Goal: Task Accomplishment & Management: Manage account settings

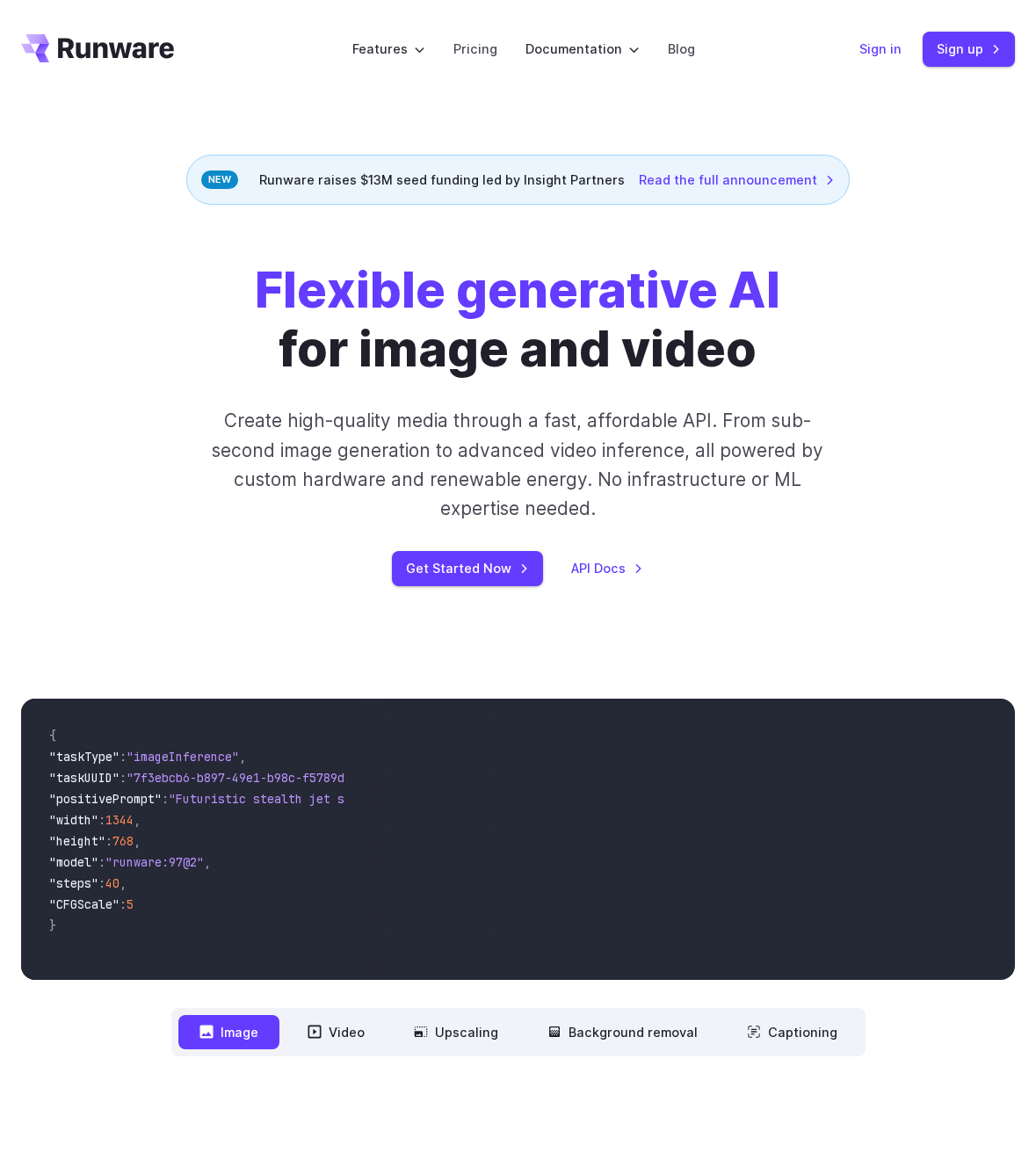
click at [890, 45] on link "Sign in" at bounding box center [880, 49] width 42 height 20
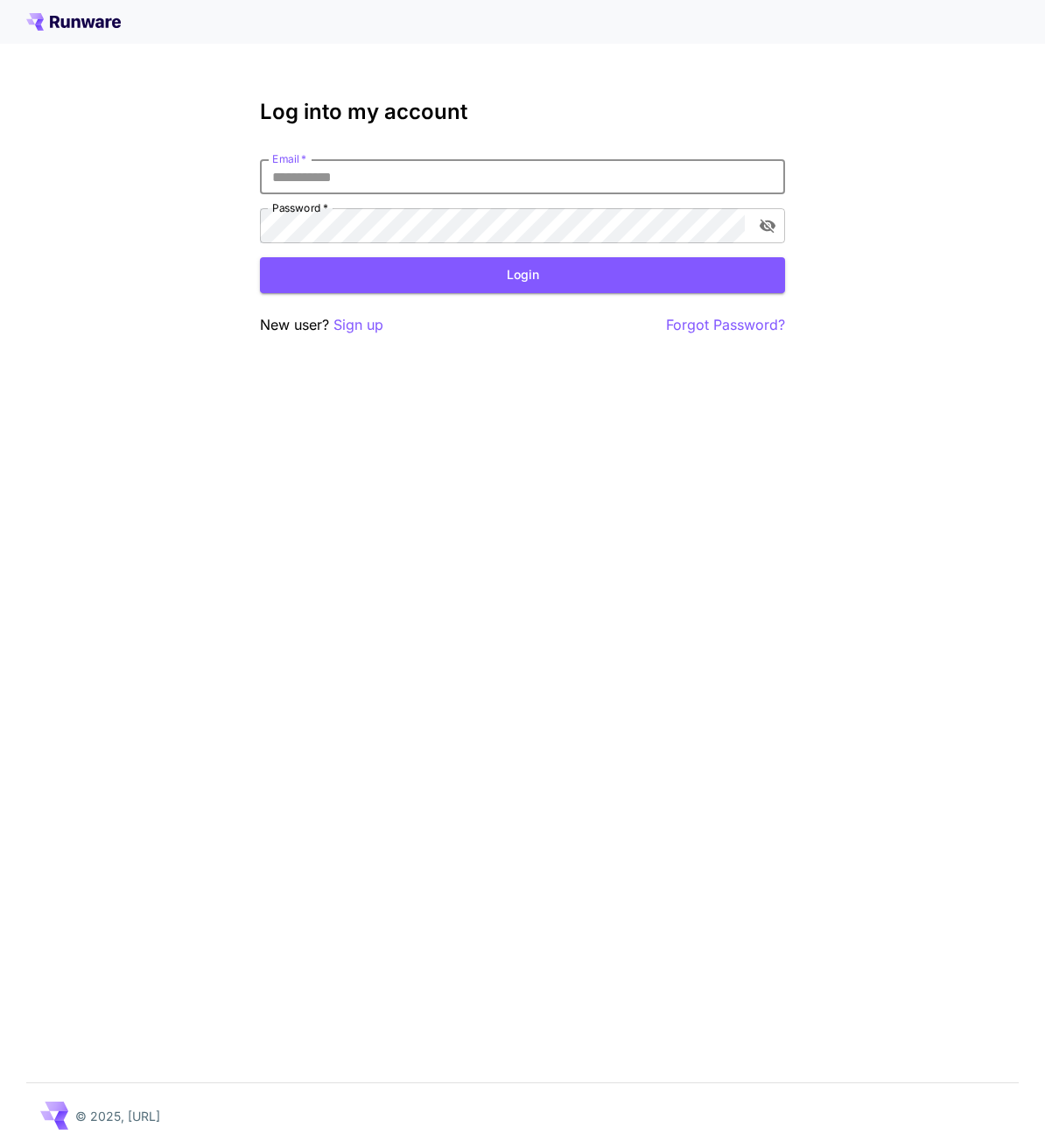
type input "**********"
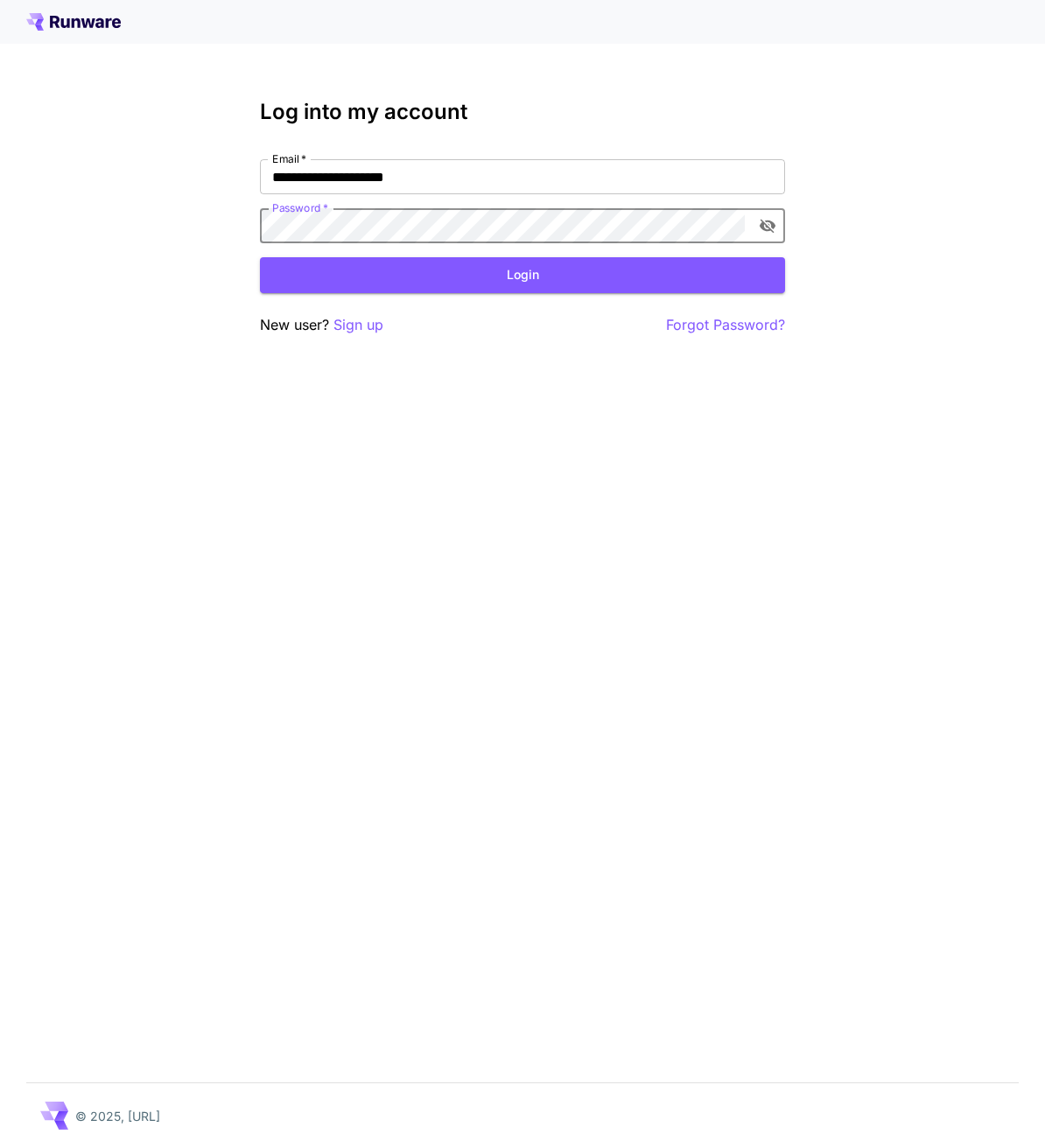
click at [766, 223] on icon "toggle password visibility" at bounding box center [768, 226] width 18 height 18
click at [614, 279] on button "Login" at bounding box center [523, 275] width 525 height 36
